Goal: Information Seeking & Learning: Learn about a topic

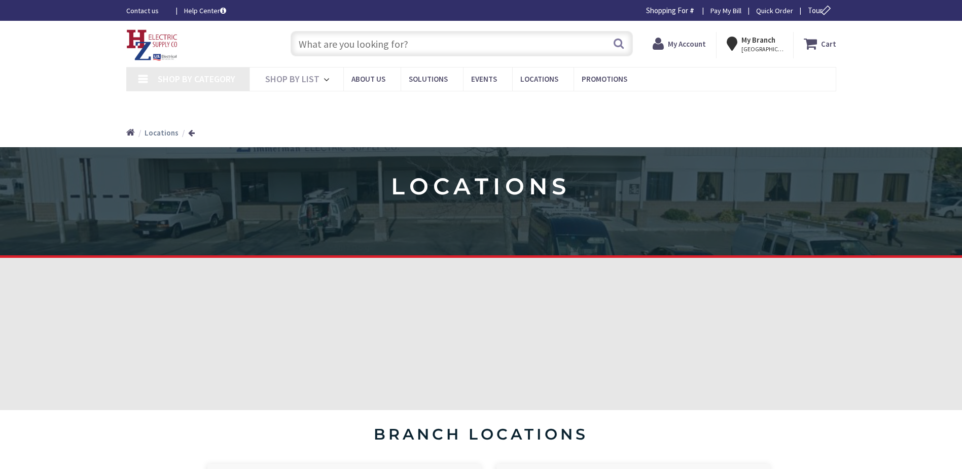
type input "[GEOGRAPHIC_DATA][PERSON_NAME], [STREET_ADDRESS][PERSON_NAME]"
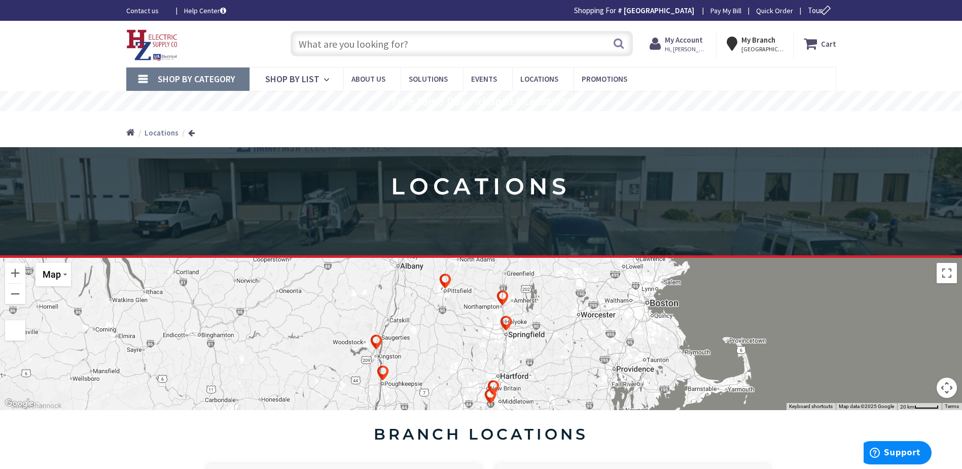
click at [334, 43] on input "text" at bounding box center [462, 43] width 342 height 25
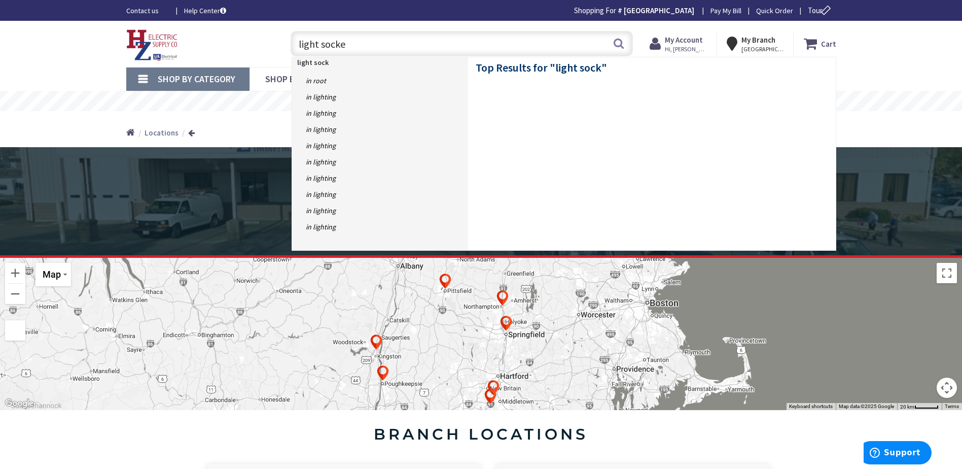
type input "light socket"
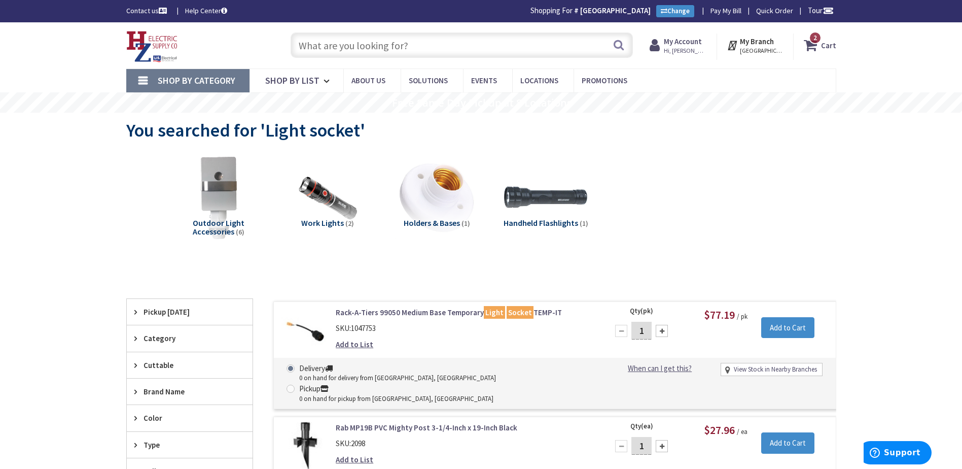
click at [137, 83] on link "Shop By Category" at bounding box center [187, 80] width 123 height 23
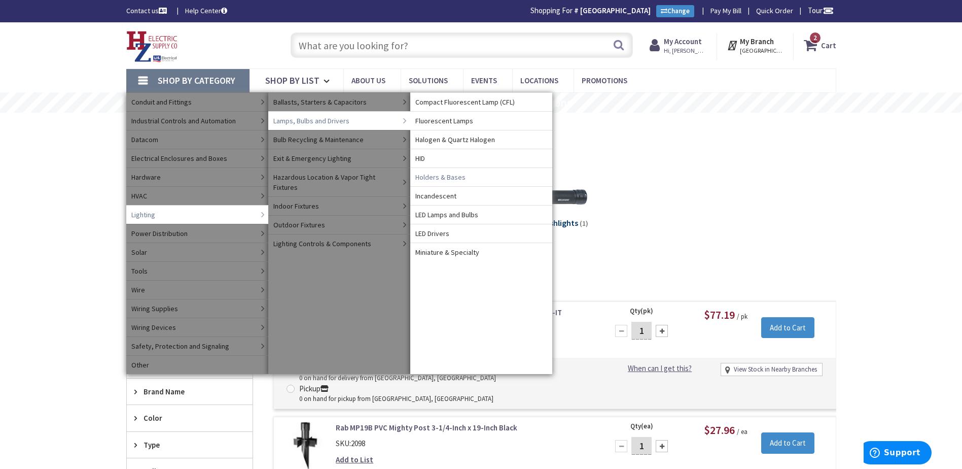
click at [441, 179] on span "Holders & Bases" at bounding box center [440, 177] width 50 height 10
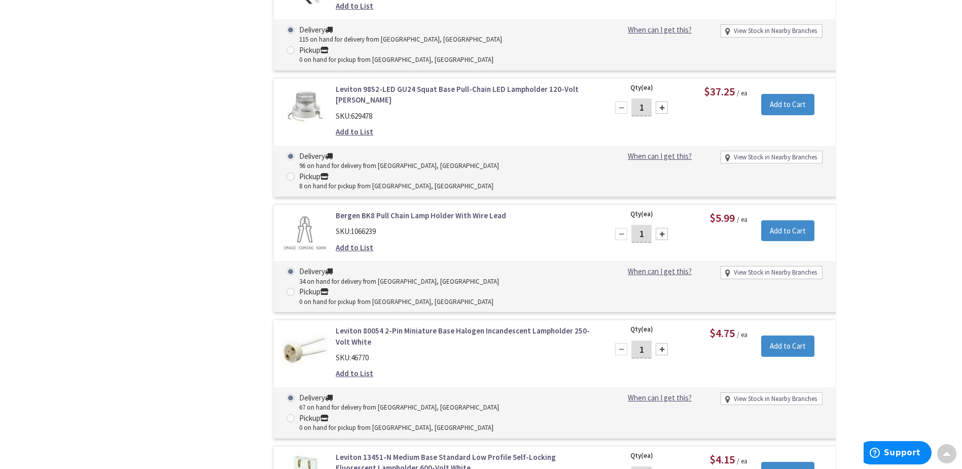
scroll to position [2639, 0]
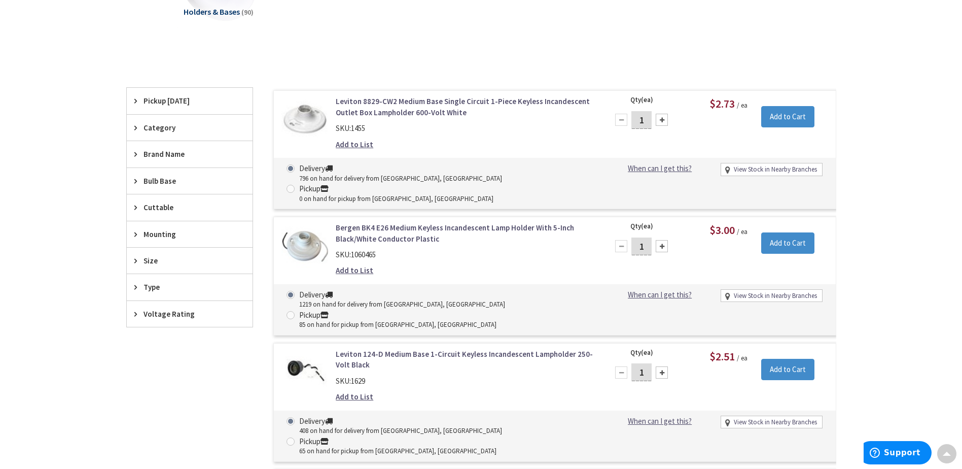
scroll to position [246, 0]
click at [165, 292] on span "Type" at bounding box center [185, 286] width 83 height 11
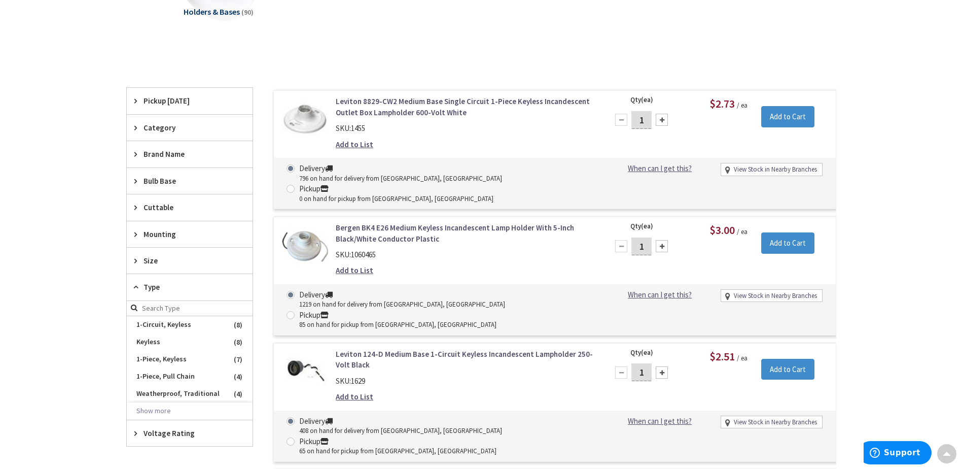
click at [171, 261] on span "Size" at bounding box center [185, 260] width 83 height 11
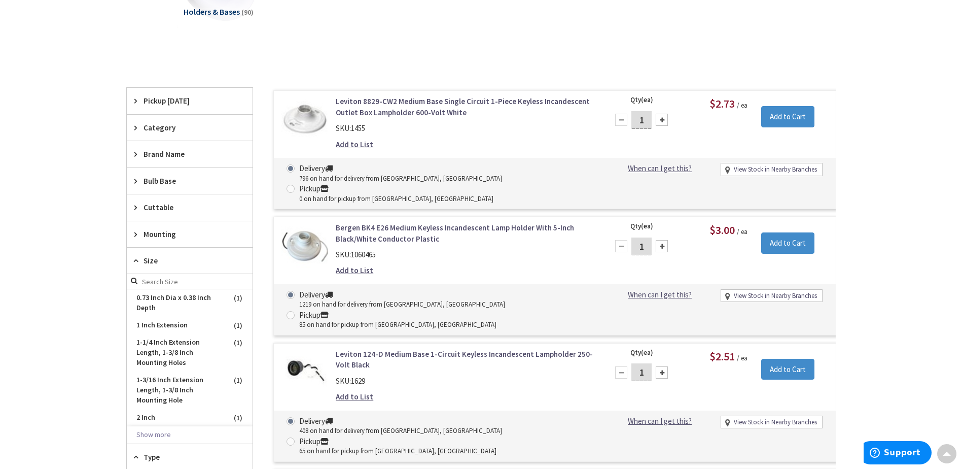
click at [172, 183] on span "Bulb Base" at bounding box center [185, 180] width 83 height 11
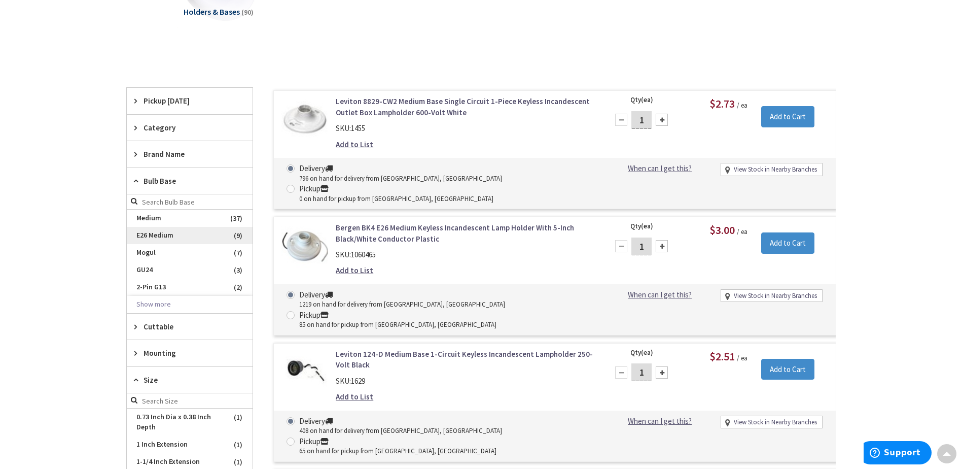
click at [167, 234] on span "E26 Medium" at bounding box center [190, 235] width 126 height 17
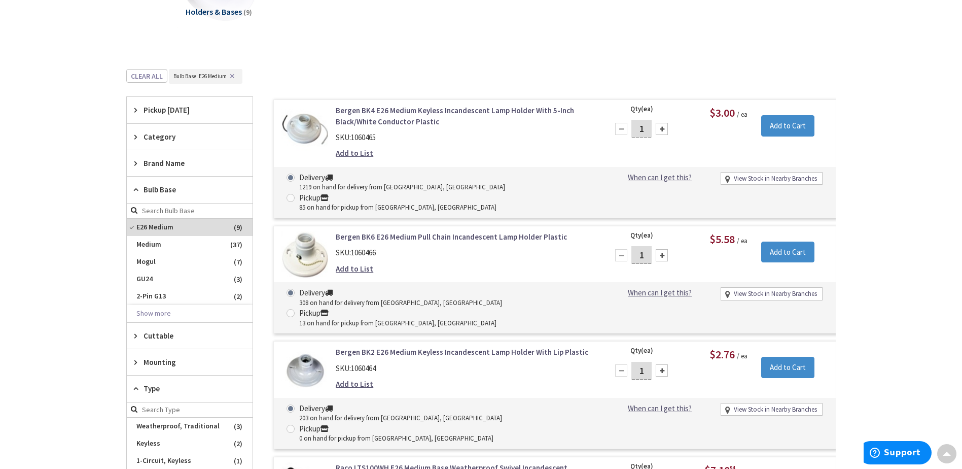
scroll to position [297, 0]
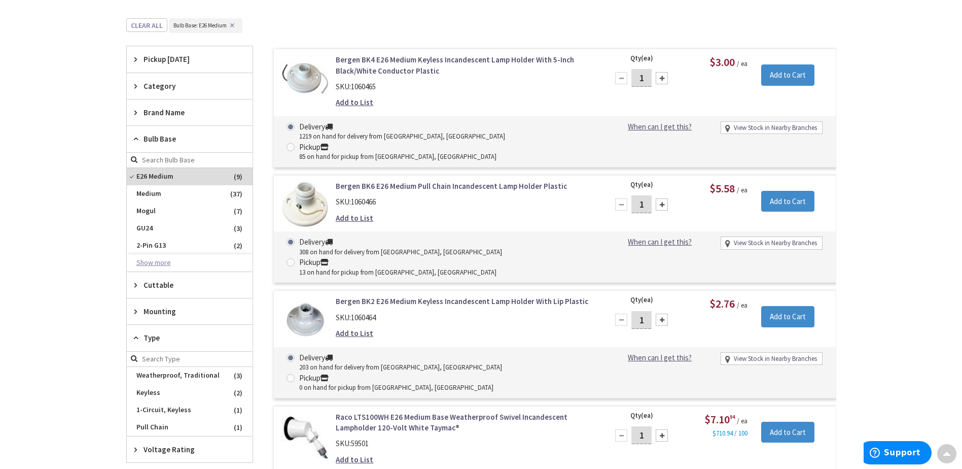
click at [171, 262] on button "Show more" at bounding box center [190, 262] width 126 height 17
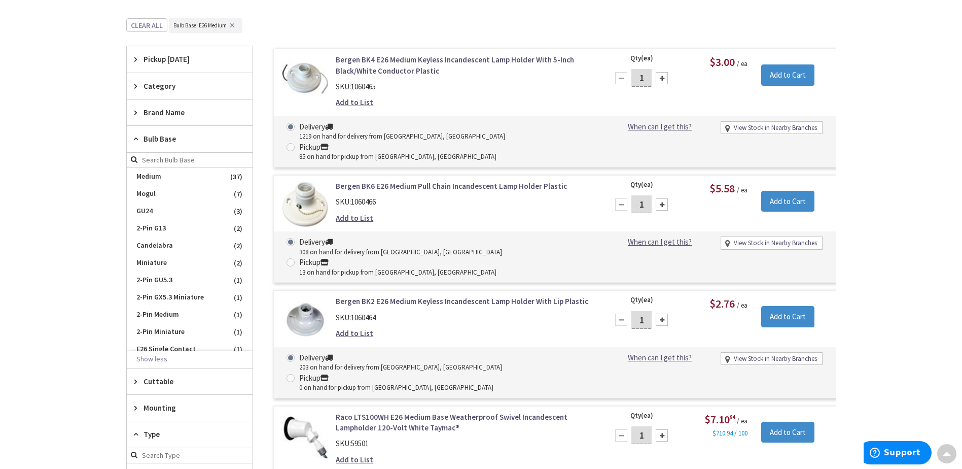
scroll to position [0, 0]
click at [186, 194] on span "Medium" at bounding box center [190, 193] width 126 height 17
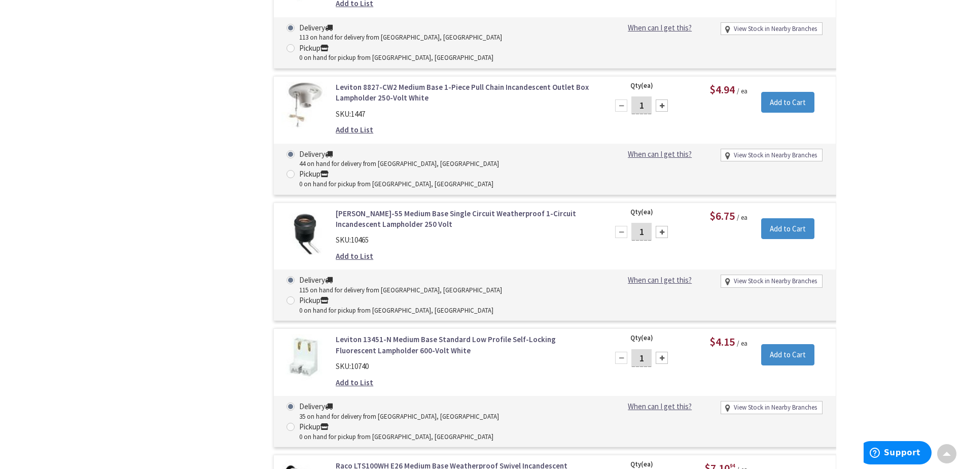
scroll to position [1768, 0]
